Goal: Transaction & Acquisition: Subscribe to service/newsletter

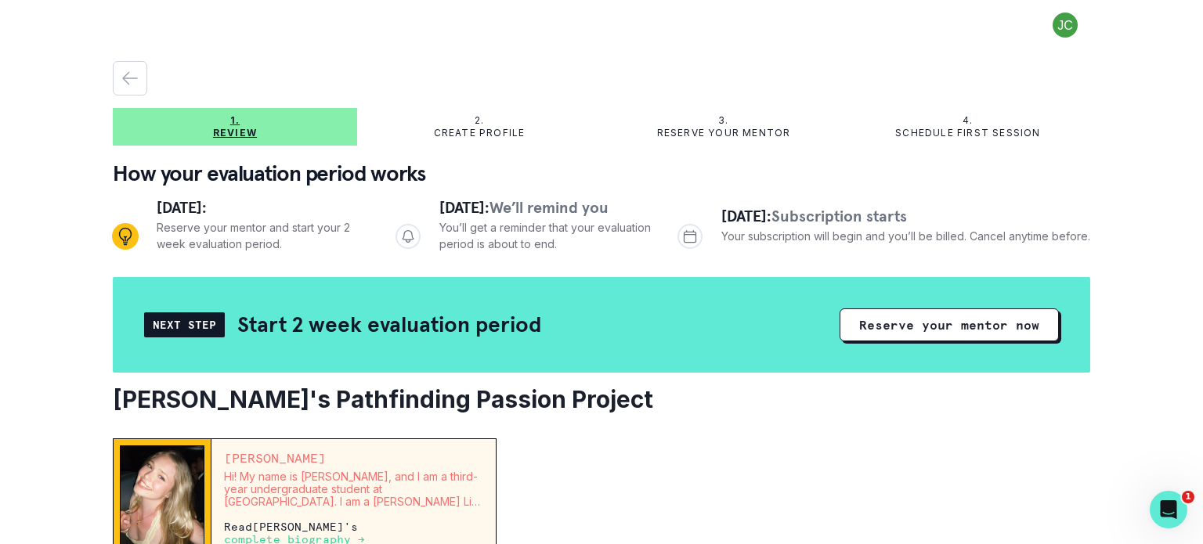
click at [974, 332] on button "Reserve your mentor now" at bounding box center [949, 325] width 219 height 33
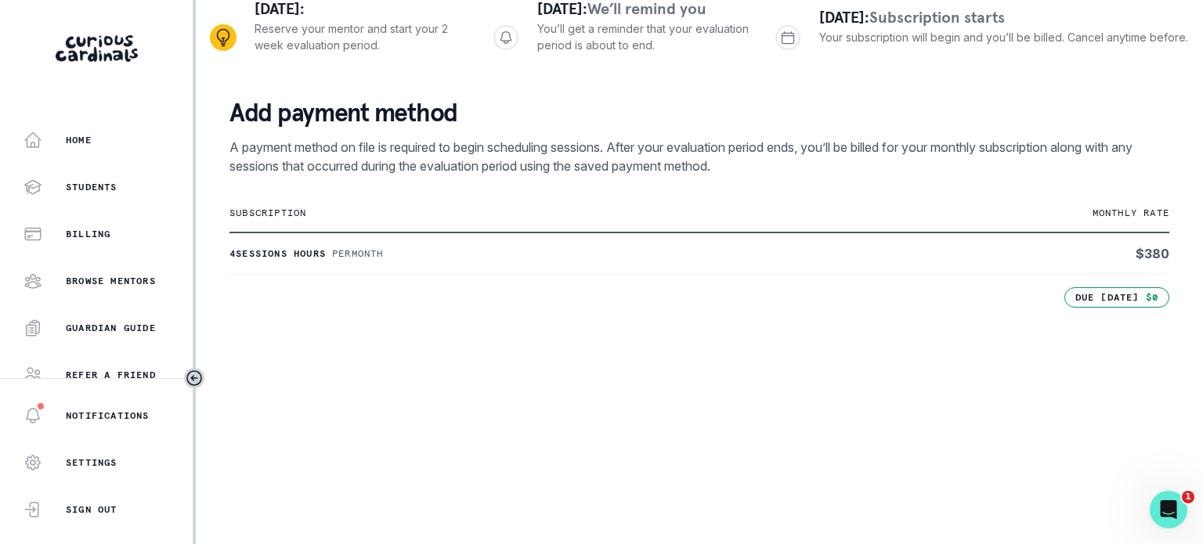
scroll to position [545, 0]
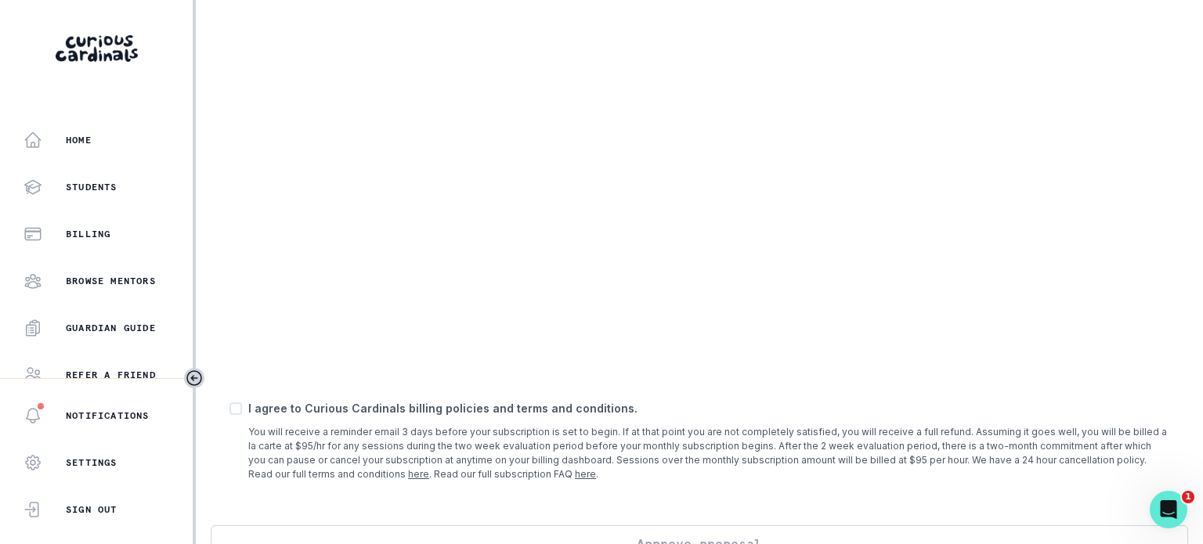
drag, startPoint x: 235, startPoint y: 413, endPoint x: 298, endPoint y: 424, distance: 63.7
click at [235, 414] on div "I agree to Curious Cardinals billing policies and terms and conditions. You wil…" at bounding box center [699, 440] width 940 height 81
drag, startPoint x: 233, startPoint y: 406, endPoint x: 247, endPoint y: 419, distance: 19.5
click at [233, 407] on span at bounding box center [235, 409] width 13 height 13
click at [229, 408] on input "checkbox" at bounding box center [229, 408] width 1 height 1
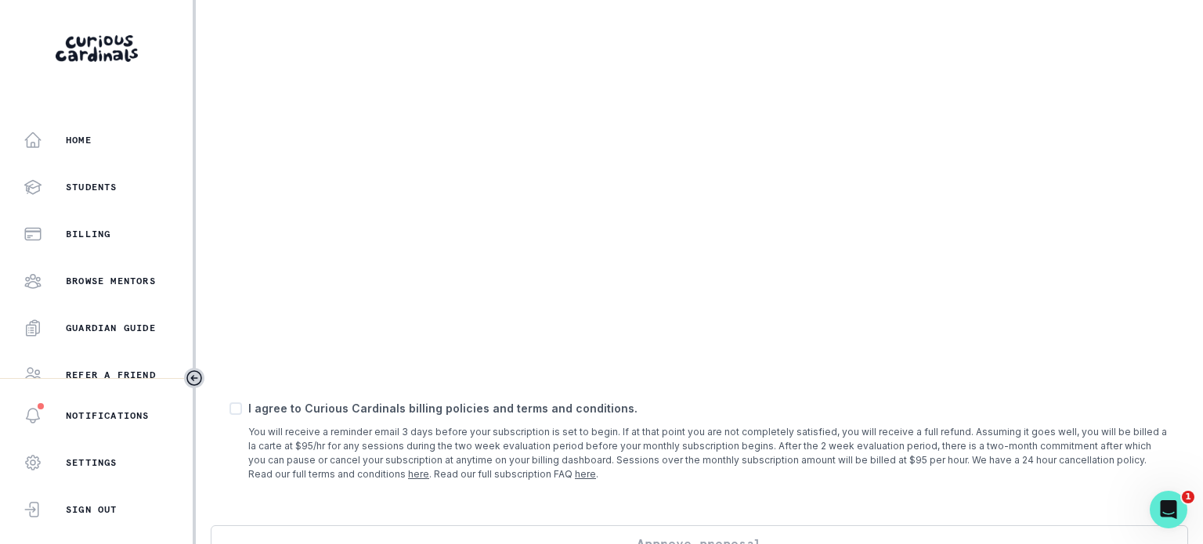
checkbox input "true"
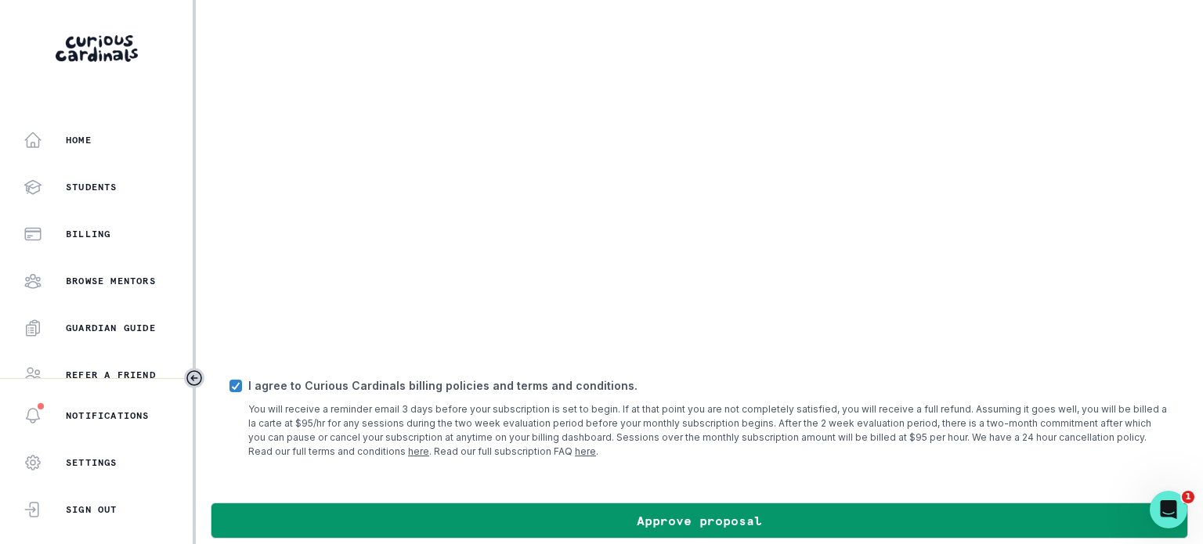
scroll to position [580, 0]
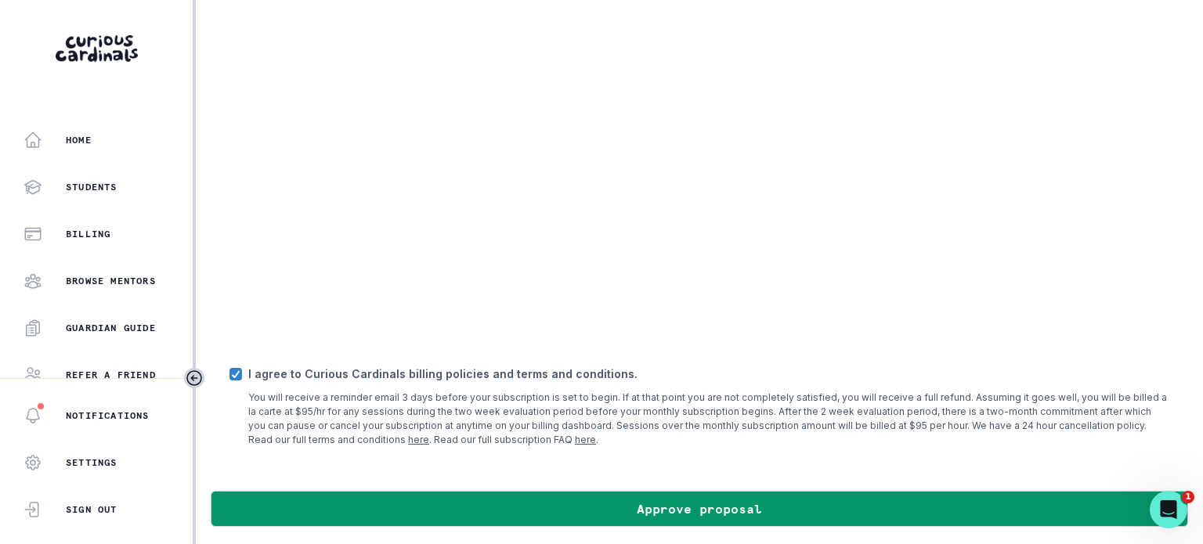
click at [582, 503] on button "Approve proposal" at bounding box center [699, 509] width 977 height 36
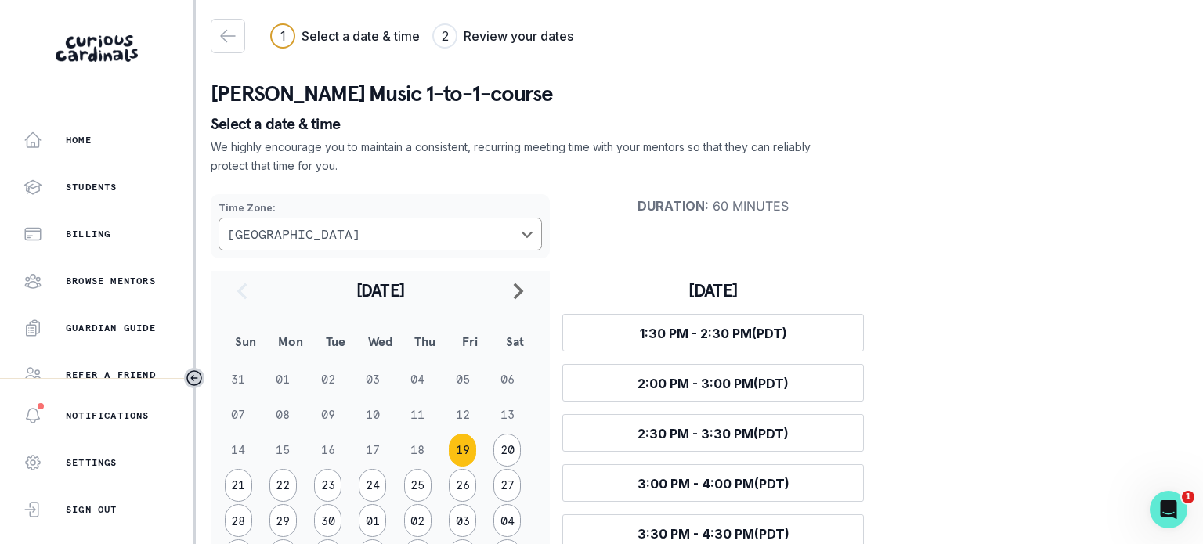
scroll to position [78, 0]
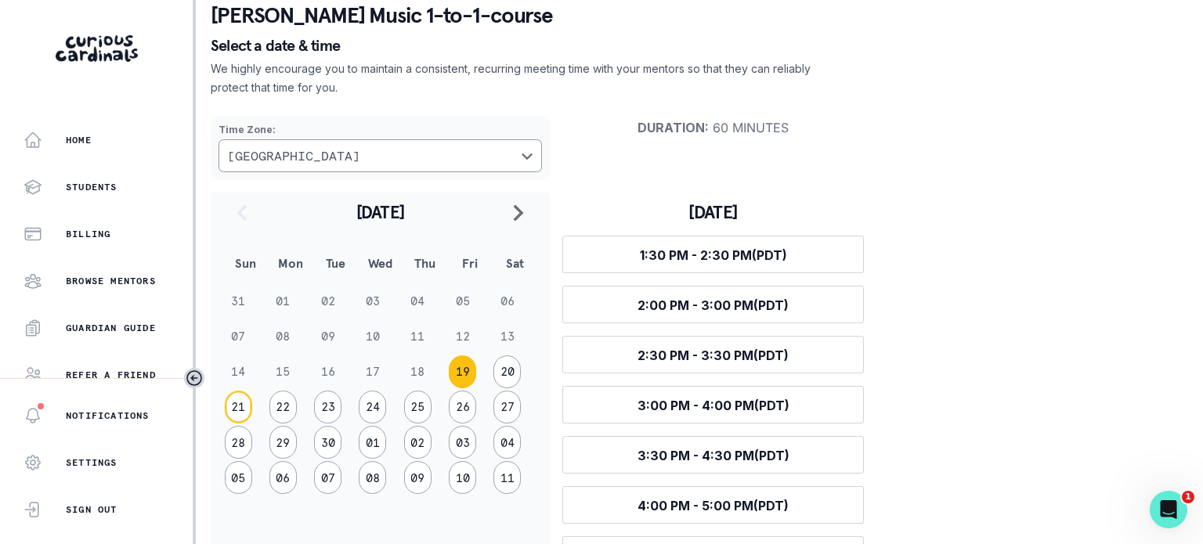
click at [246, 406] on button "21" at bounding box center [238, 407] width 27 height 33
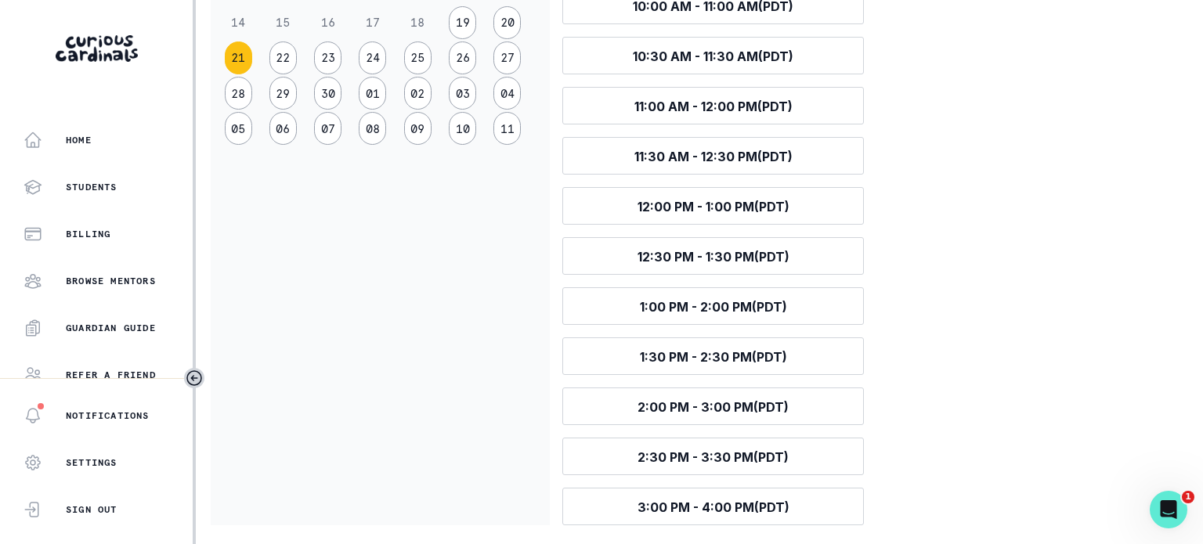
scroll to position [273, 0]
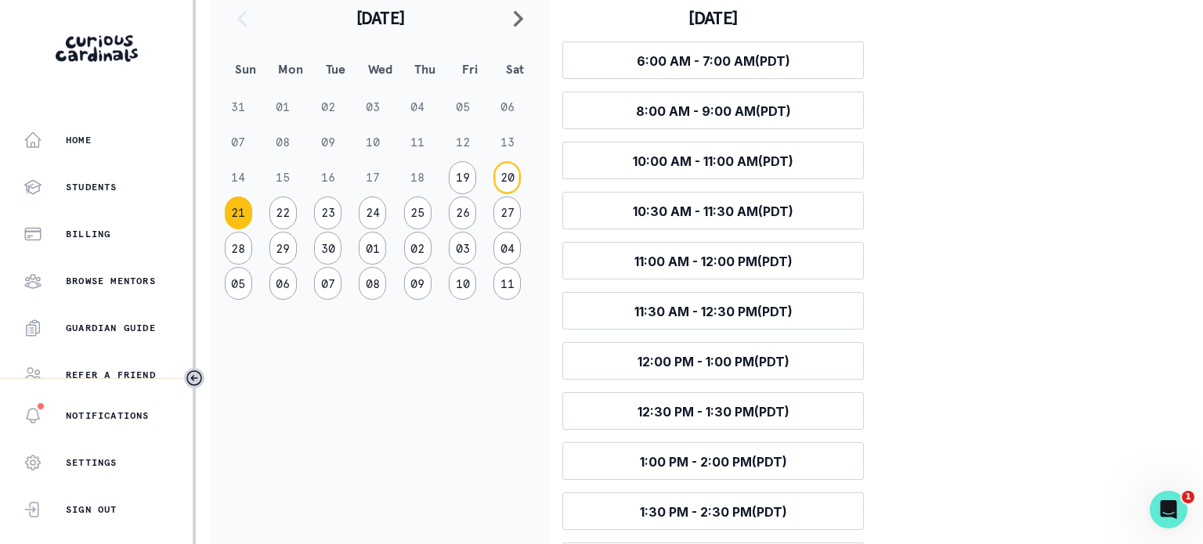
click at [511, 181] on button "20" at bounding box center [506, 177] width 27 height 33
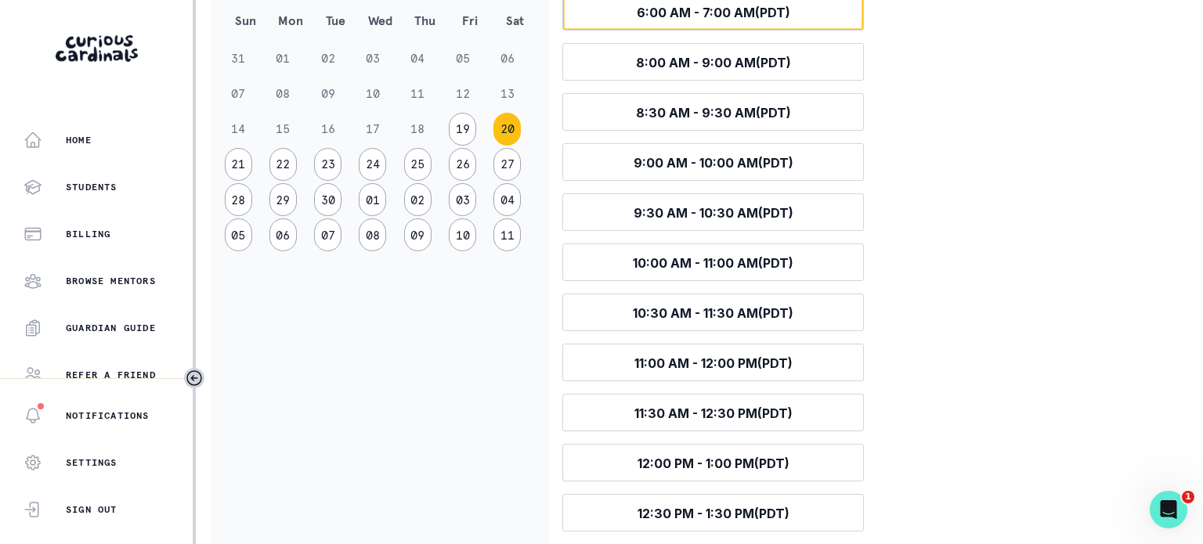
scroll to position [266, 0]
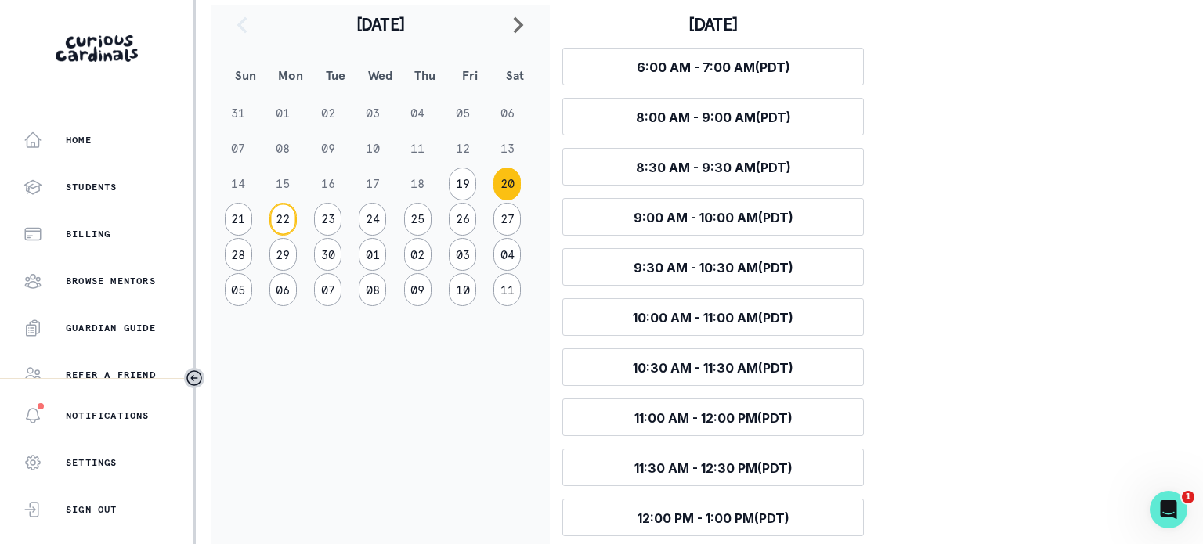
click at [288, 219] on button "22" at bounding box center [282, 219] width 27 height 33
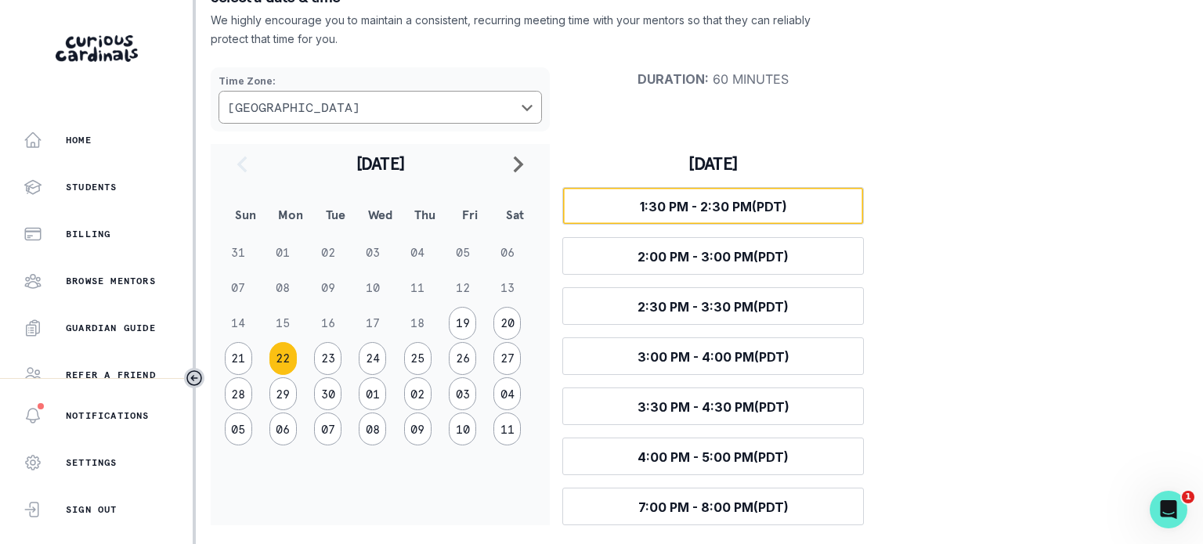
scroll to position [128, 0]
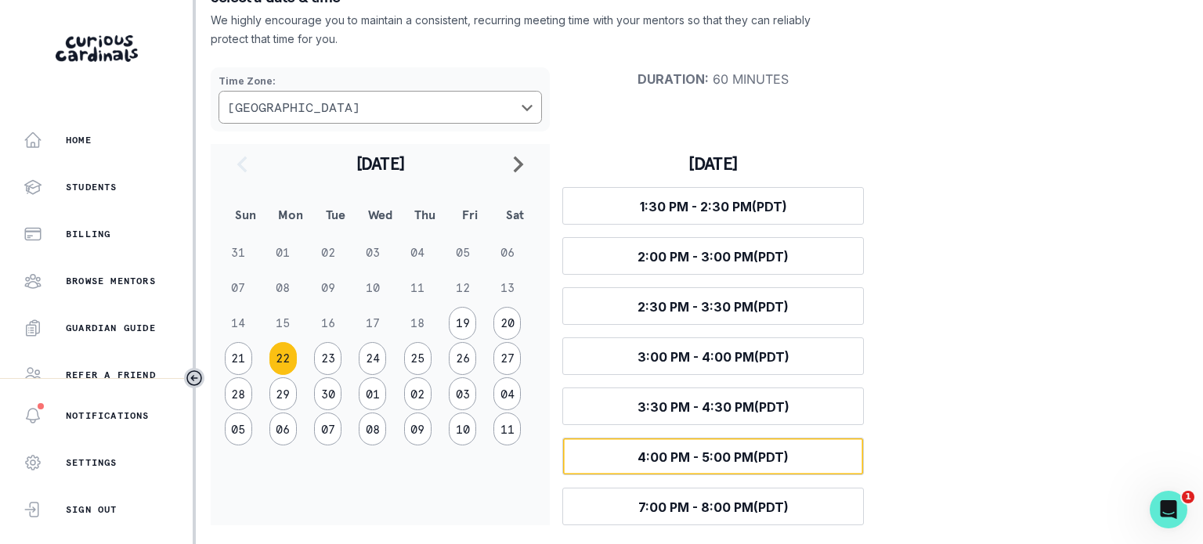
click at [755, 455] on span "4:00 PM - 5:00 PM (PDT)" at bounding box center [713, 458] width 151 height 16
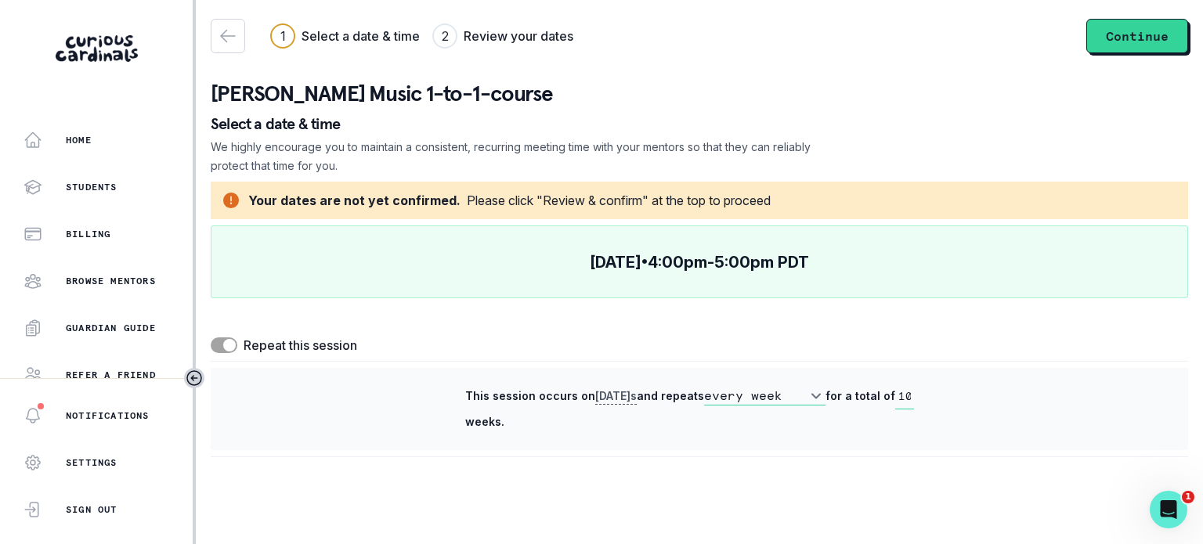
scroll to position [0, 0]
click at [1165, 34] on button "Continue" at bounding box center [1137, 36] width 102 height 34
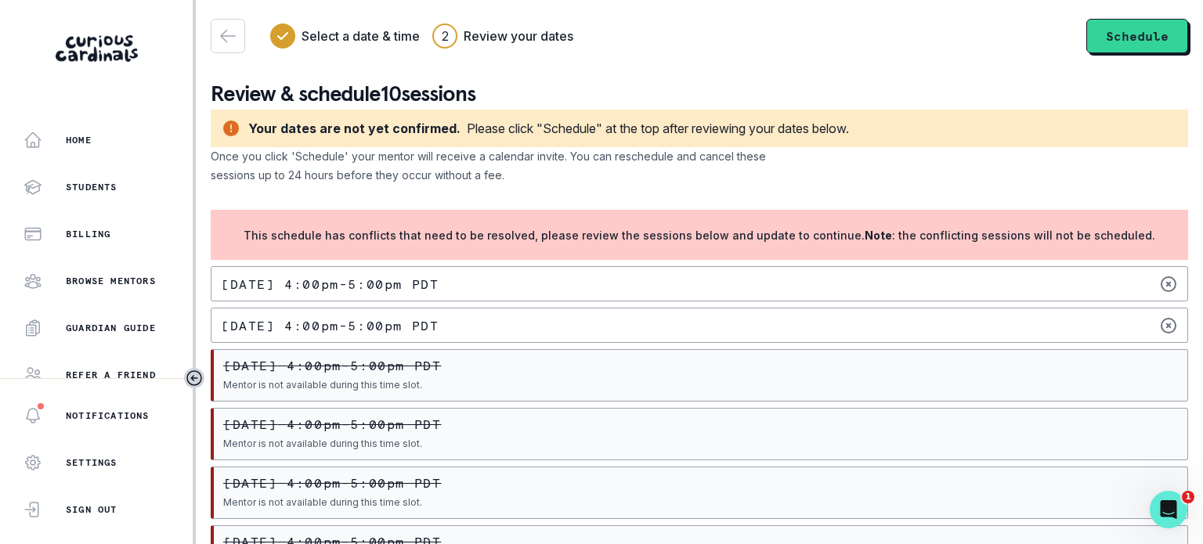
click at [808, 284] on div "[DATE] 4:00pm - 5:00pm PDT" at bounding box center [699, 283] width 977 height 35
click at [918, 284] on div "[DATE] 4:00pm - 5:00pm PDT" at bounding box center [699, 283] width 977 height 35
click at [1151, 31] on button "Schedule" at bounding box center [1137, 36] width 102 height 34
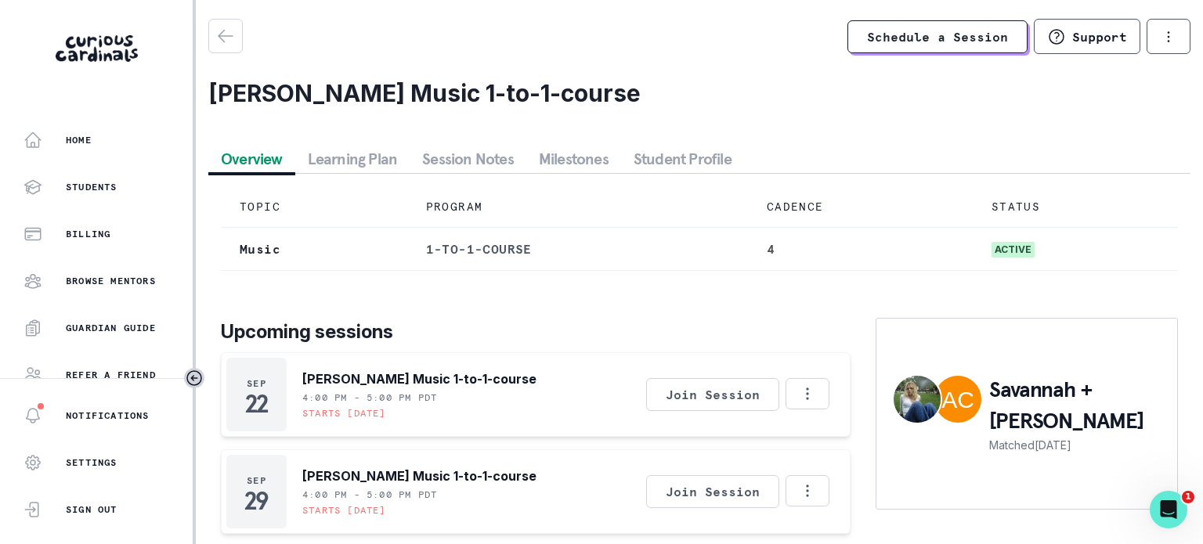
click at [78, 137] on p "Home" at bounding box center [79, 140] width 26 height 13
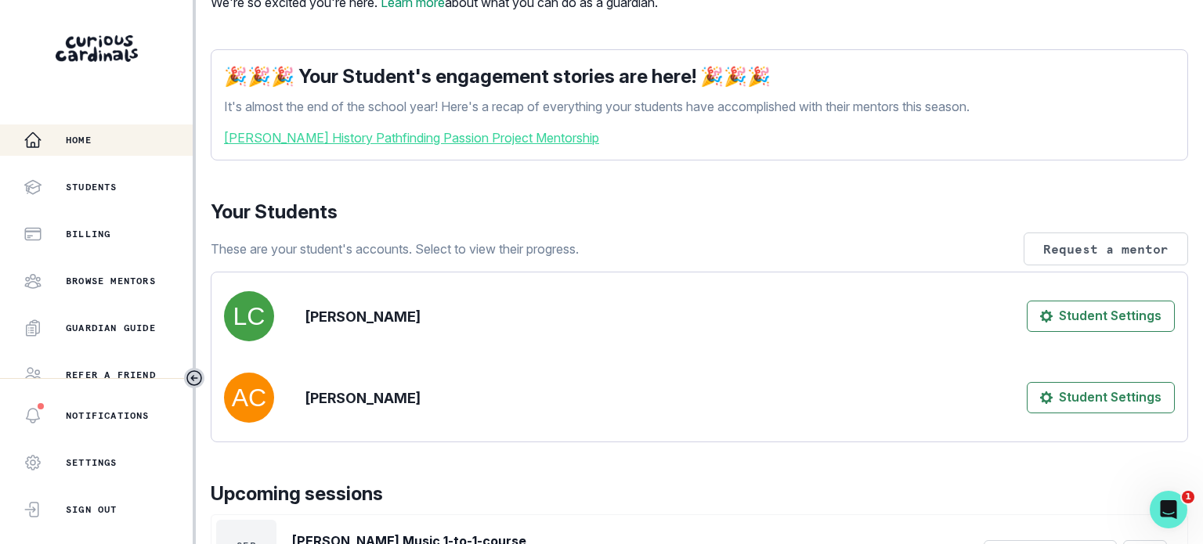
scroll to position [157, 0]
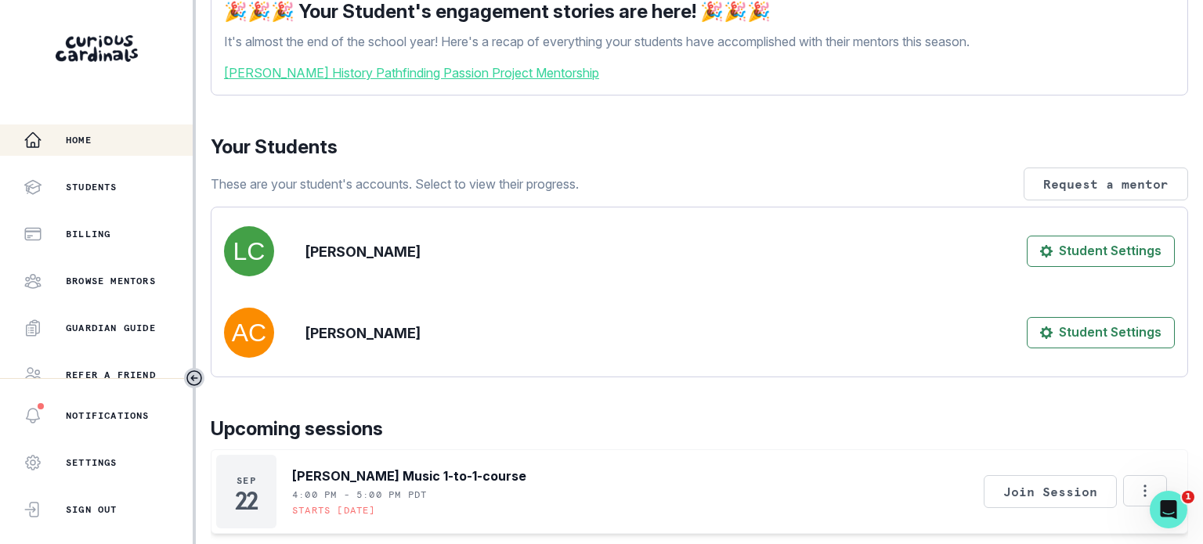
click at [1129, 267] on button "Student Settings" at bounding box center [1101, 251] width 148 height 31
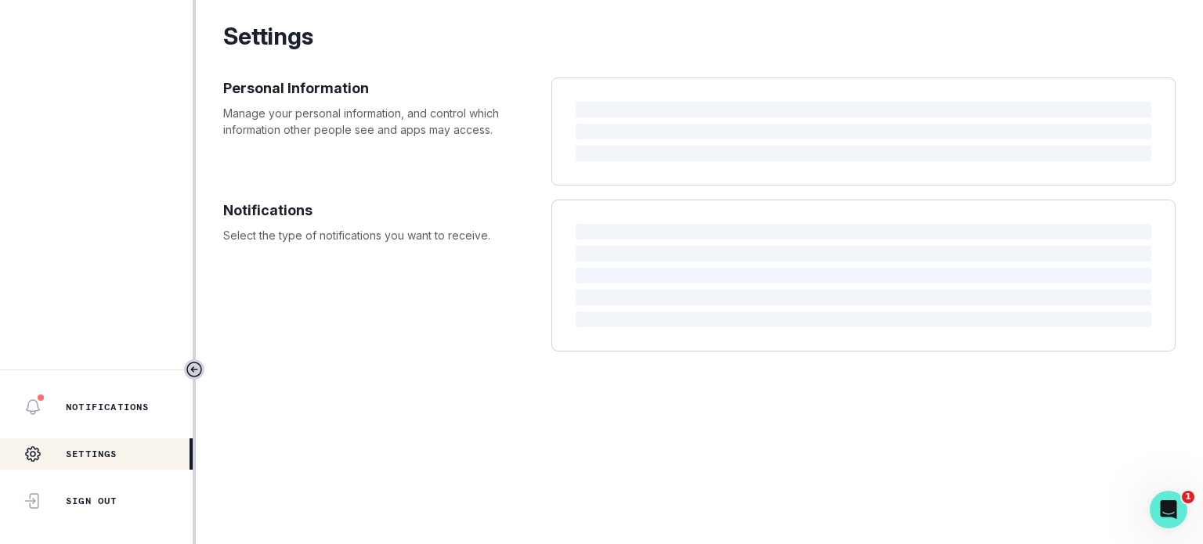
select select "10th Grade"
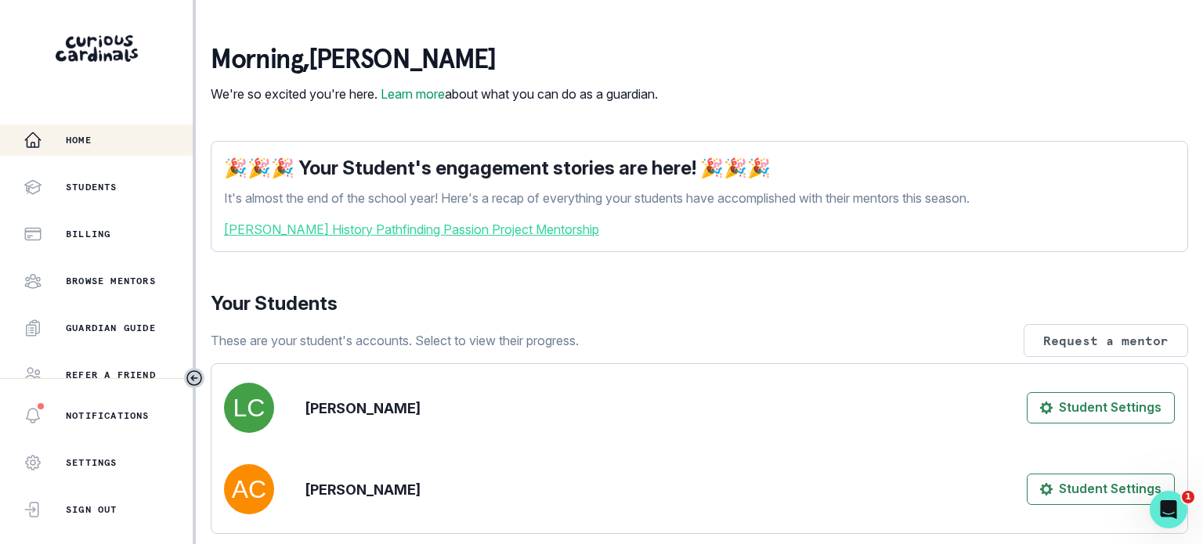
click at [543, 239] on link "[PERSON_NAME] History Pathfinding Passion Project Mentorship" at bounding box center [699, 229] width 951 height 19
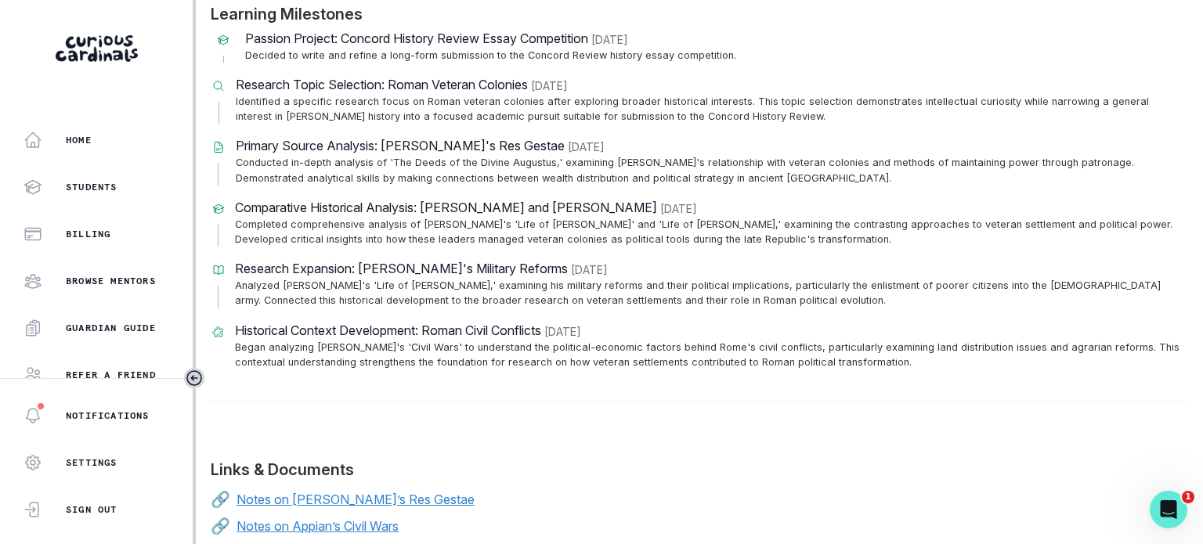
scroll to position [783, 0]
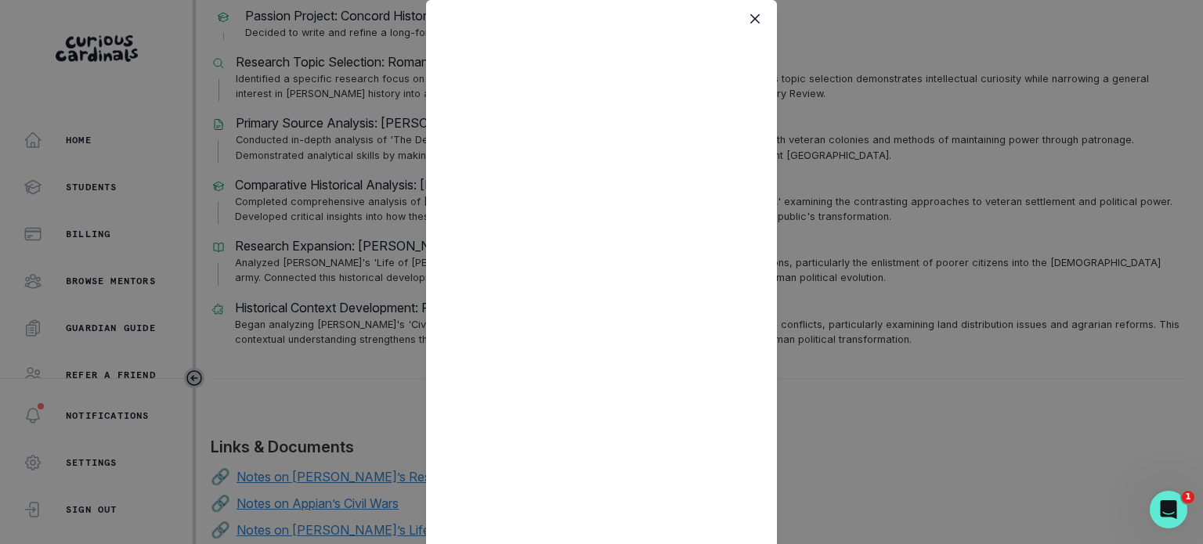
click at [750, 23] on icon "Close" at bounding box center [754, 18] width 9 height 9
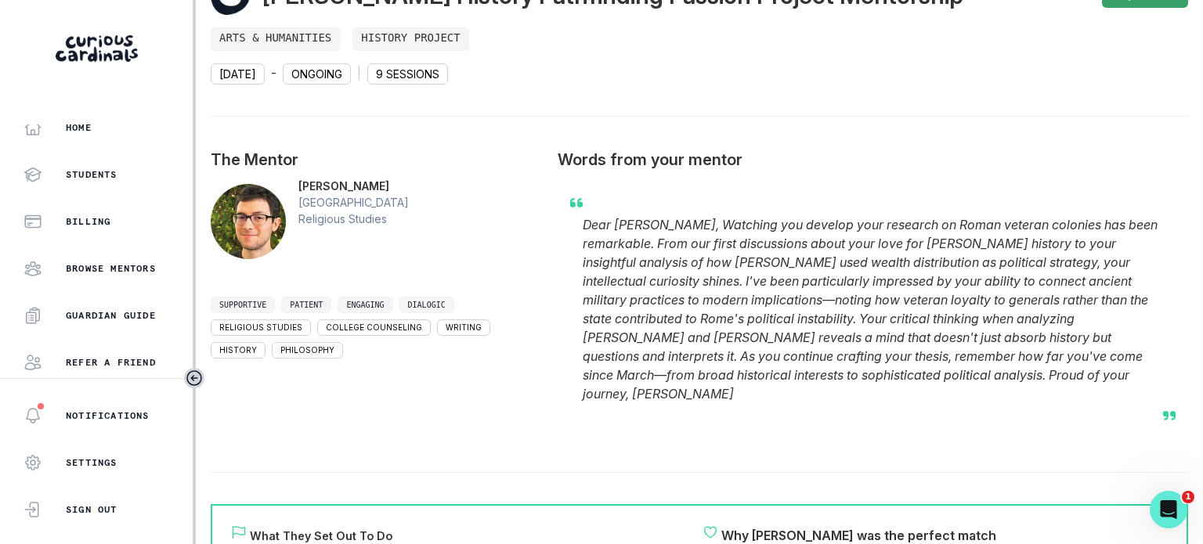
scroll to position [0, 0]
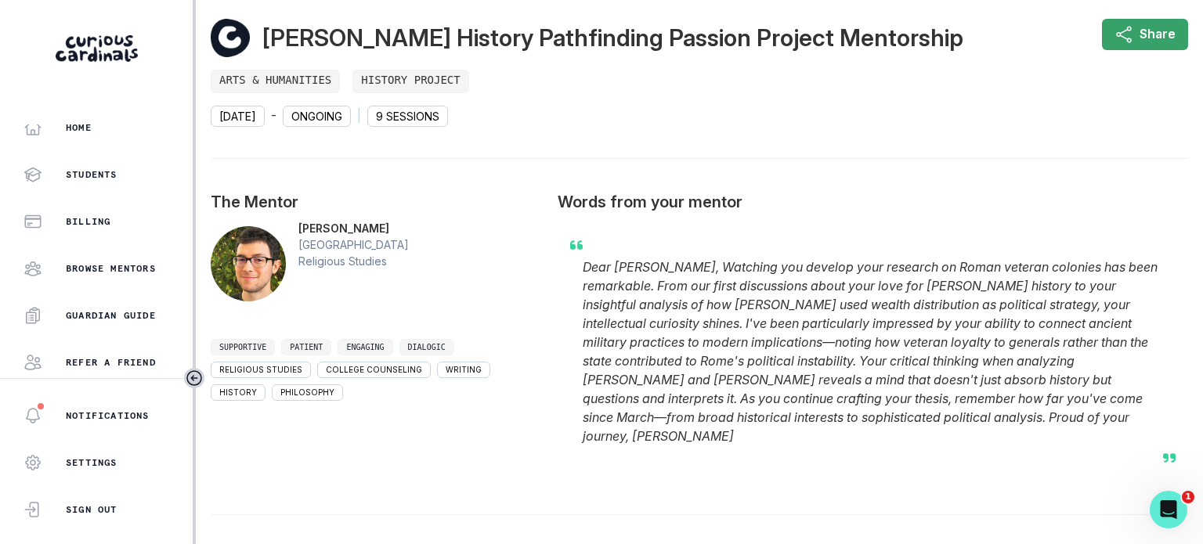
click at [103, 122] on aside "Home Students Billing Browse Mentors Guardian Guide Refer a friend Notification…" at bounding box center [98, 272] width 196 height 544
click at [105, 133] on div "Home" at bounding box center [107, 127] width 169 height 19
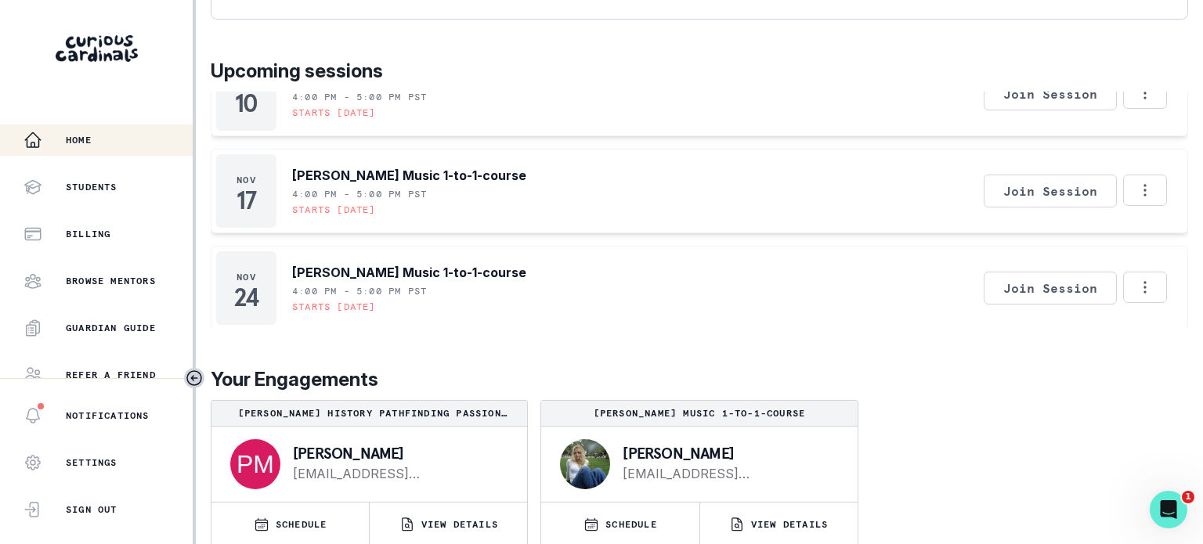
scroll to position [553, 0]
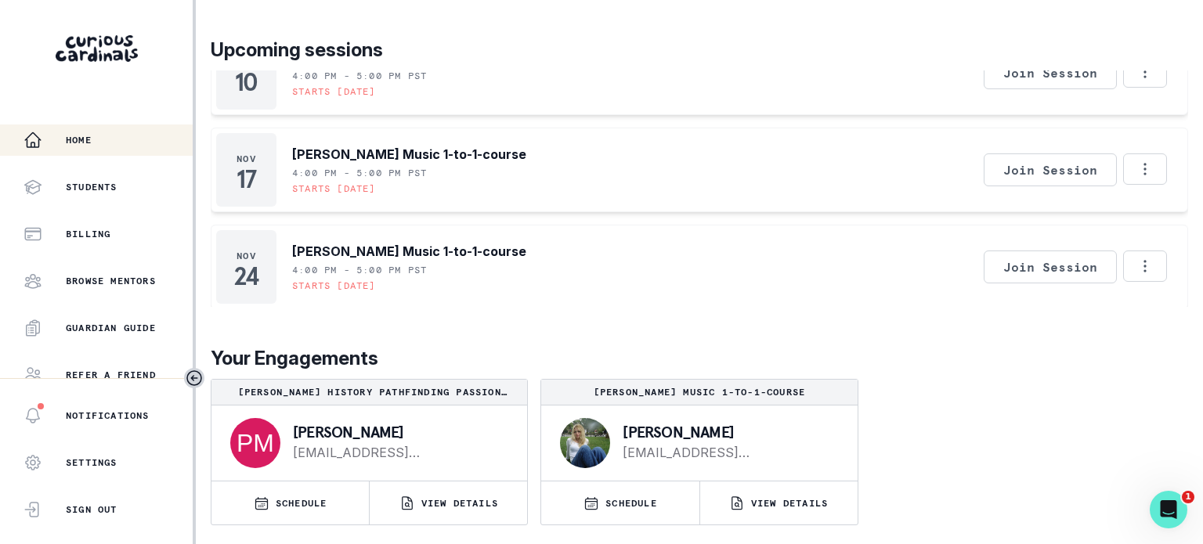
click at [445, 502] on p "VIEW DETAILS" at bounding box center [459, 503] width 77 height 13
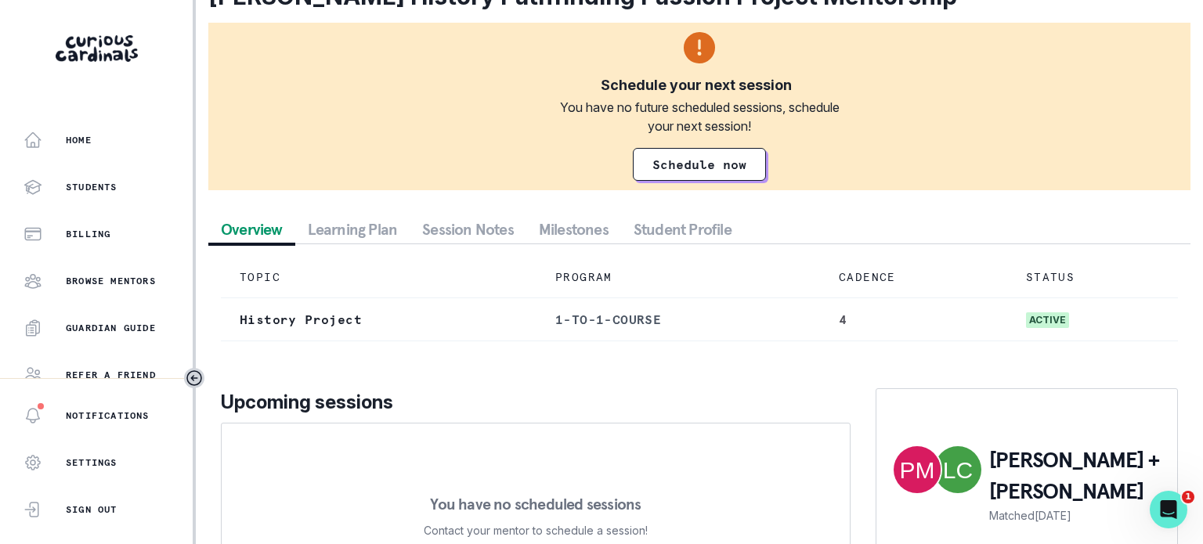
scroll to position [221, 0]
